Goal: Task Accomplishment & Management: Complete application form

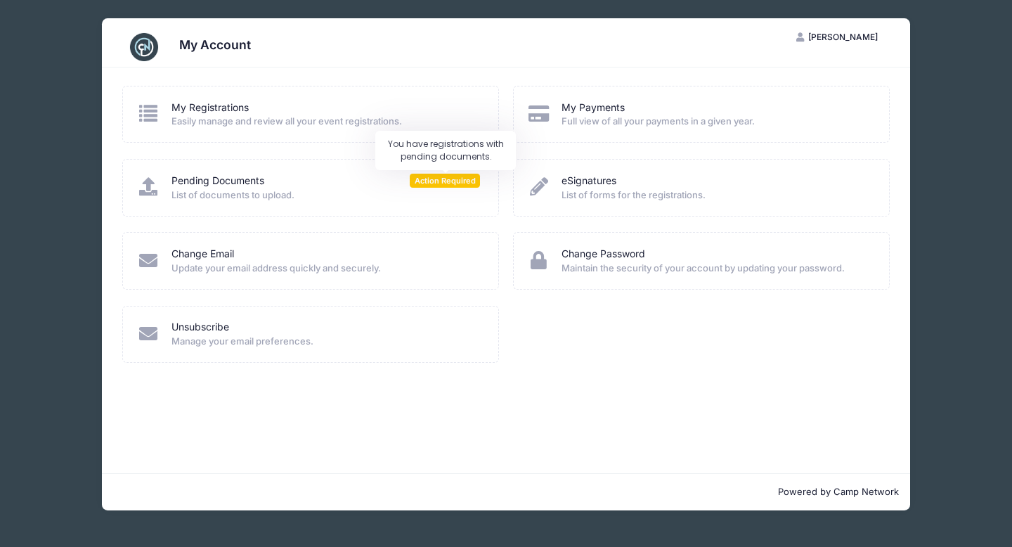
click at [432, 186] on span "Action Required" at bounding box center [445, 180] width 70 height 13
click at [367, 188] on span "List of documents to upload." at bounding box center [325, 195] width 309 height 14
click at [215, 182] on link "Pending Documents" at bounding box center [217, 181] width 93 height 15
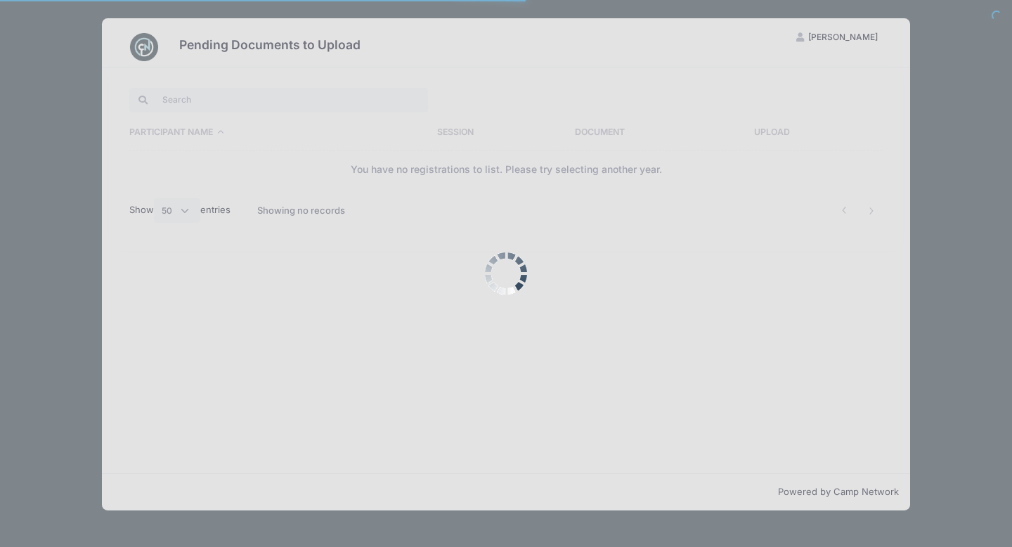
select select "50"
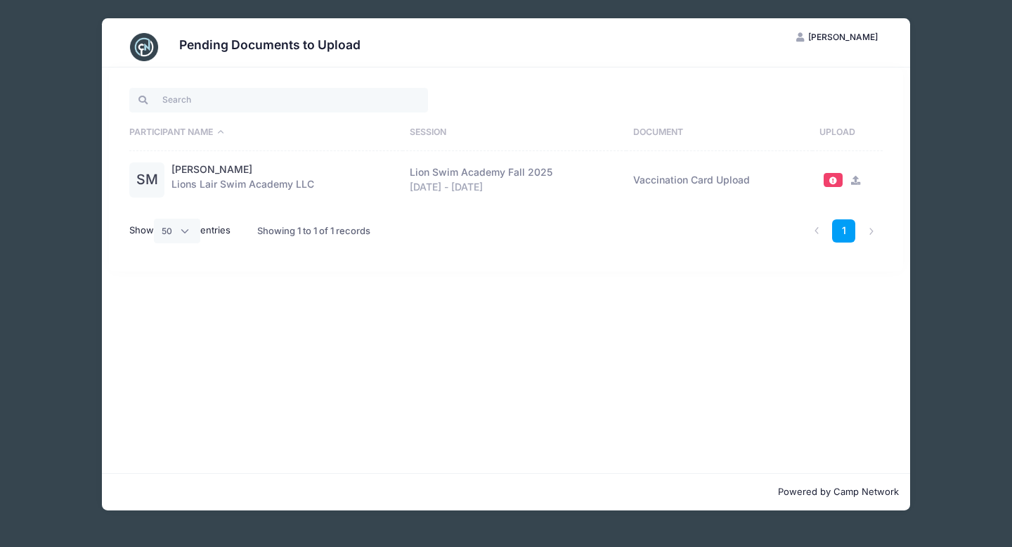
click at [857, 181] on icon at bounding box center [855, 180] width 11 height 9
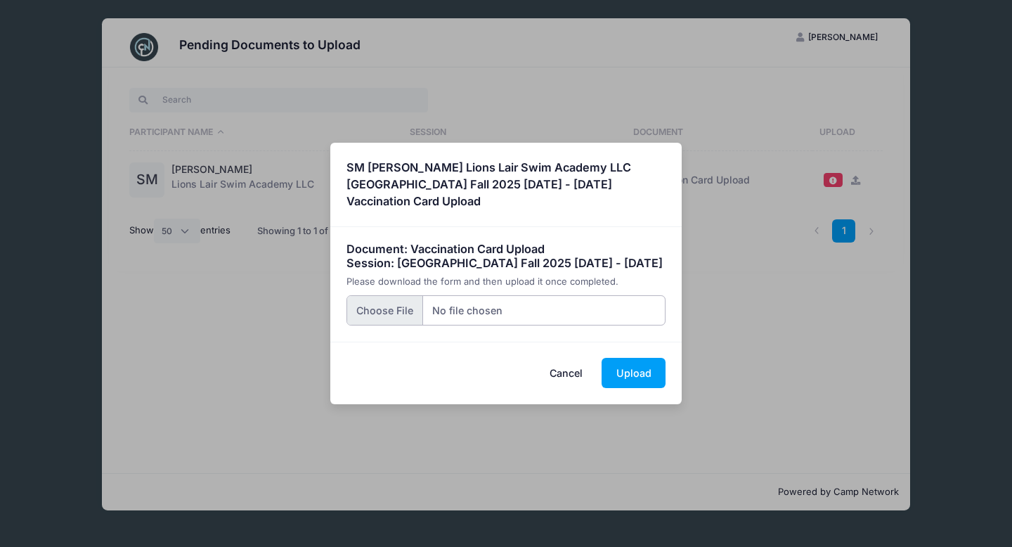
click at [369, 320] on input "file" at bounding box center [506, 310] width 320 height 30
type input "C:\fakepath\Seamus medical form - June 2025.pdf"
click at [641, 382] on button "Upload" at bounding box center [634, 373] width 64 height 30
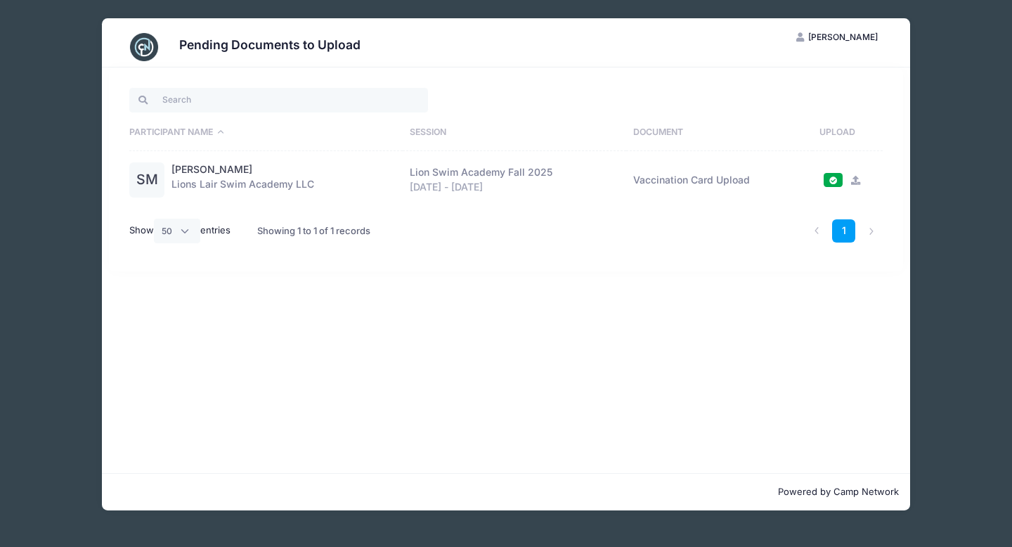
click at [988, 111] on div "Pending Documents to Upload LM Laura Miller My Account Logout Participant Name …" at bounding box center [506, 264] width 970 height 529
click at [871, 233] on li at bounding box center [871, 230] width 23 height 23
click at [144, 45] on img at bounding box center [144, 47] width 28 height 28
